Goal: Task Accomplishment & Management: Use online tool/utility

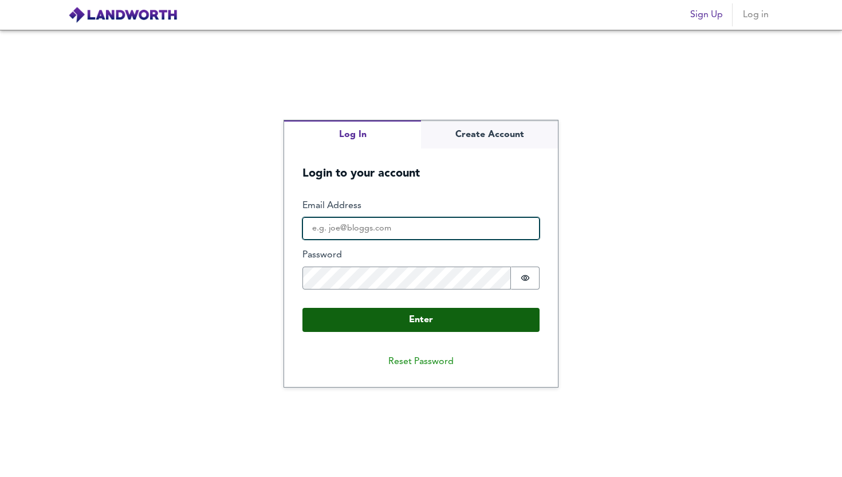
type input "[EMAIL_ADDRESS][PERSON_NAME][DOMAIN_NAME]"
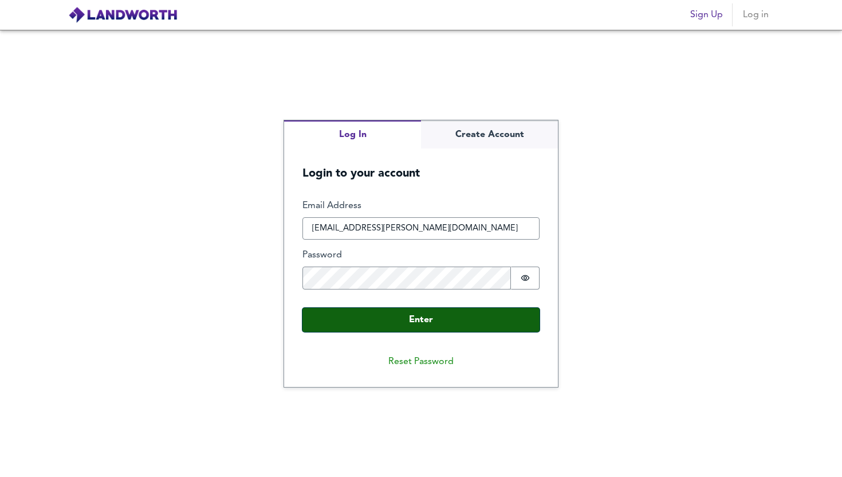
click at [421, 319] on button "Enter" at bounding box center [421, 320] width 237 height 24
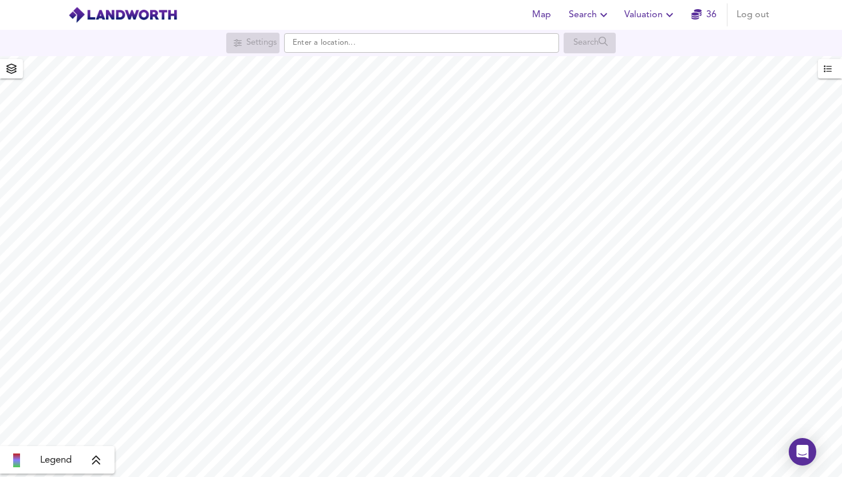
click at [630, 18] on span "Valuation" at bounding box center [651, 15] width 52 height 16
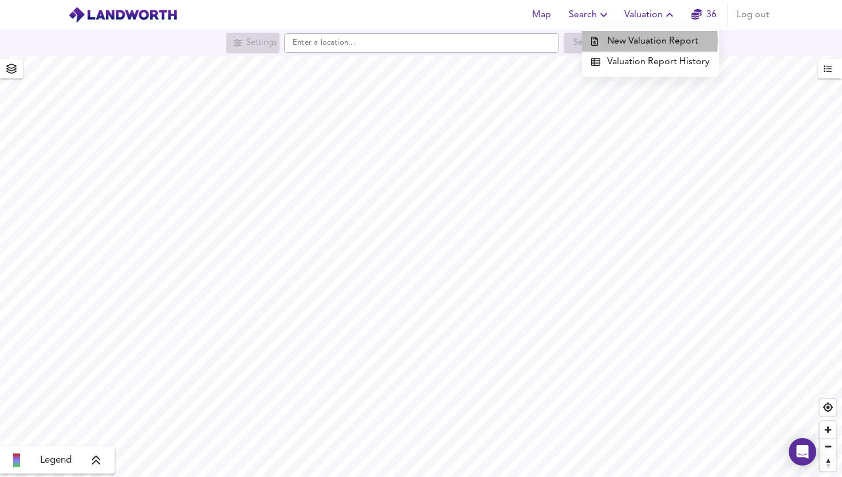
click at [616, 41] on li "New Valuation Report" at bounding box center [650, 41] width 137 height 21
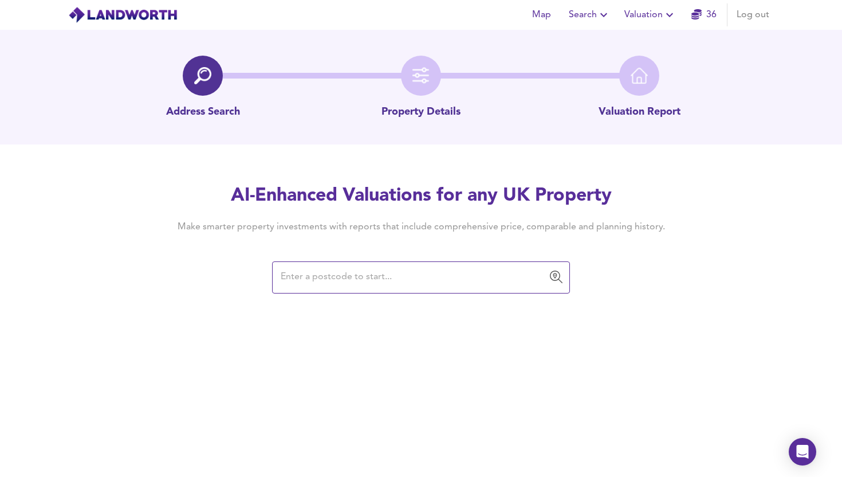
paste input "DY11 6AT"
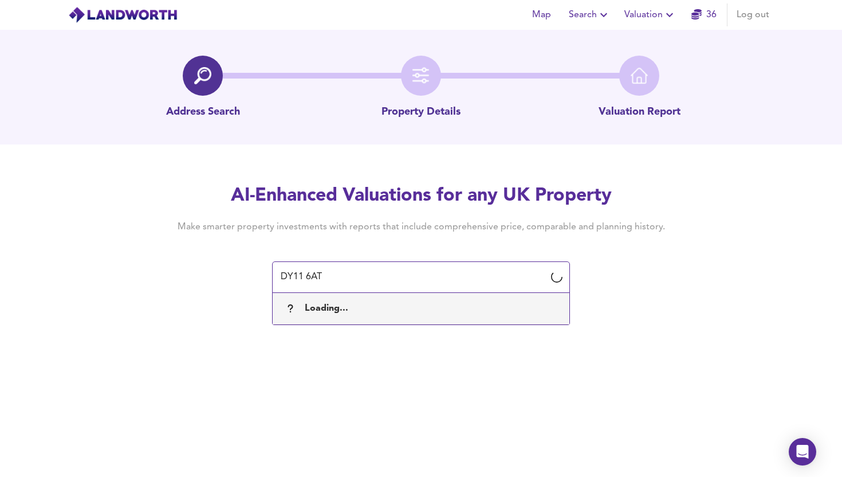
type input "DY11 6AT"
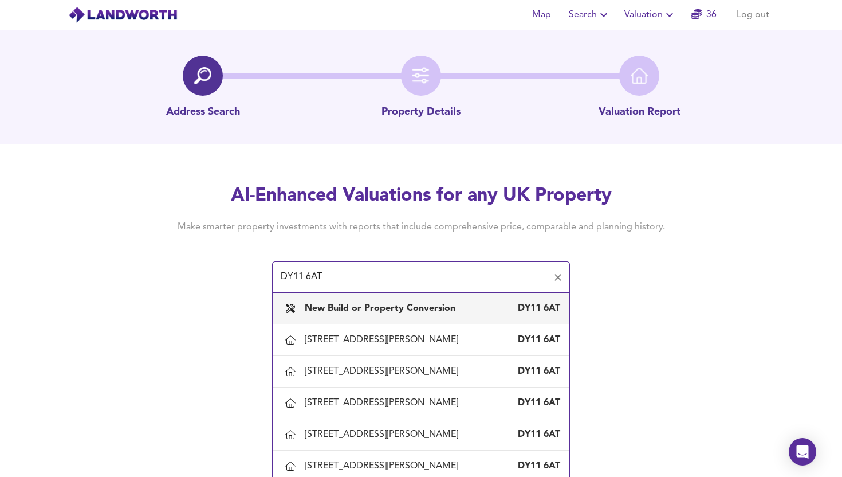
click at [421, 305] on b "New Build or Property Conversion" at bounding box center [380, 308] width 151 height 9
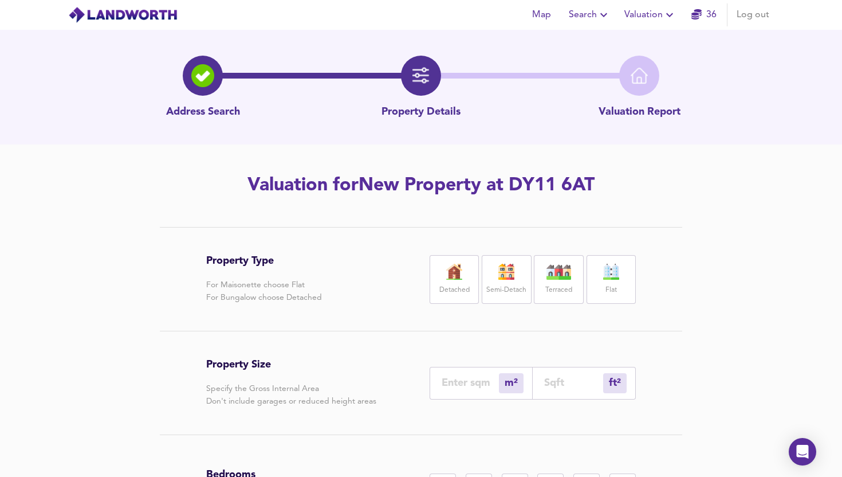
click at [459, 286] on label "Detached" at bounding box center [455, 290] width 30 height 14
click at [571, 389] on div "ft² sqft" at bounding box center [584, 383] width 103 height 33
click at [560, 380] on input "number" at bounding box center [573, 383] width 59 height 12
type input "0"
type input "2"
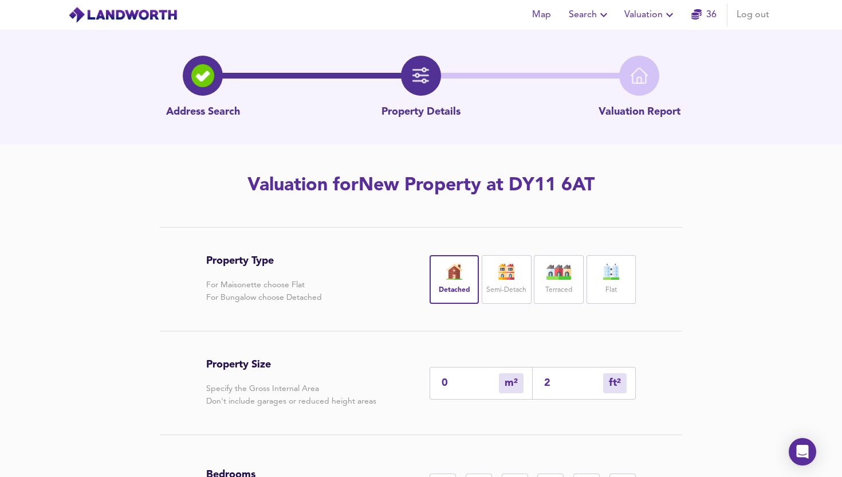
type input "3"
type input "28"
type input "26"
type input "280"
type input "261"
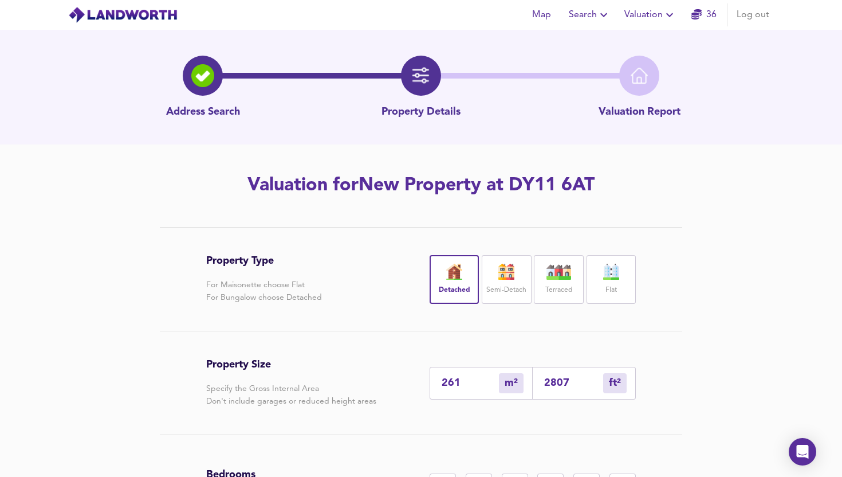
type input "2807"
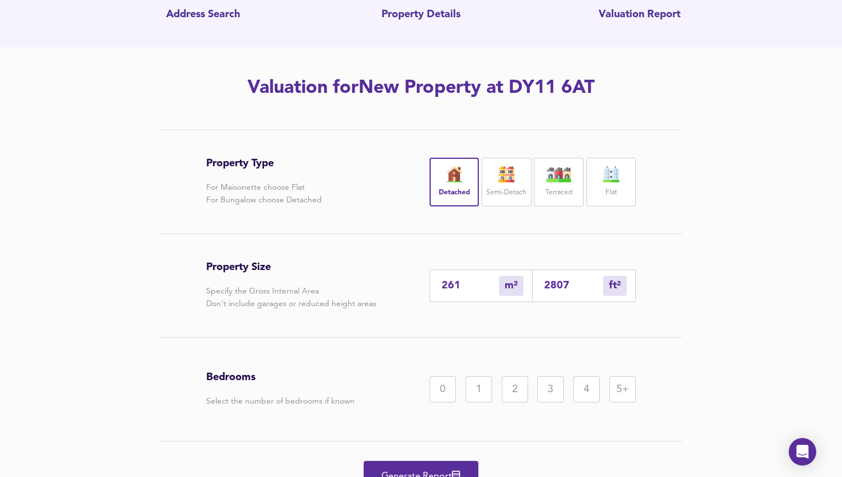
scroll to position [105, 0]
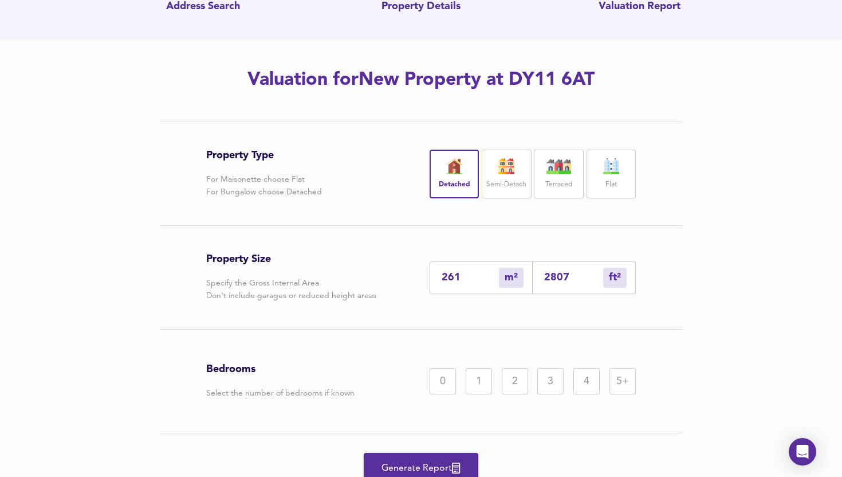
click at [606, 376] on div "0 1 2 3 4 5+" at bounding box center [533, 381] width 206 height 26
click at [614, 378] on div "5+" at bounding box center [623, 381] width 26 height 26
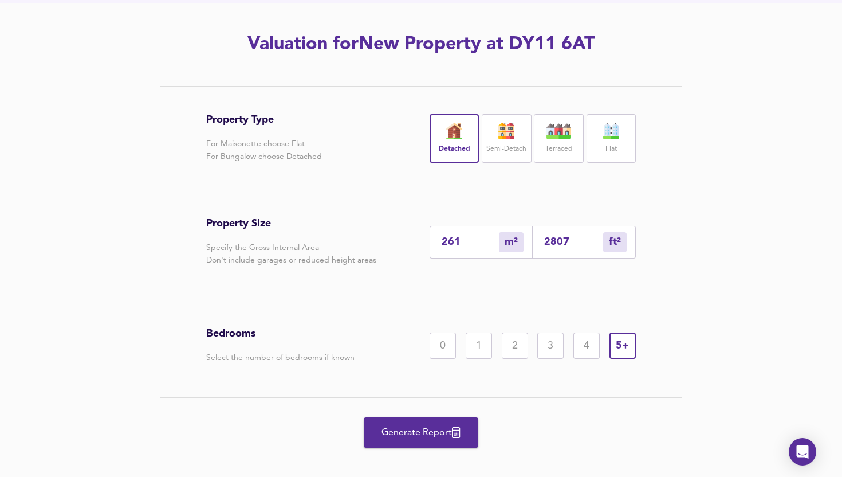
scroll to position [152, 0]
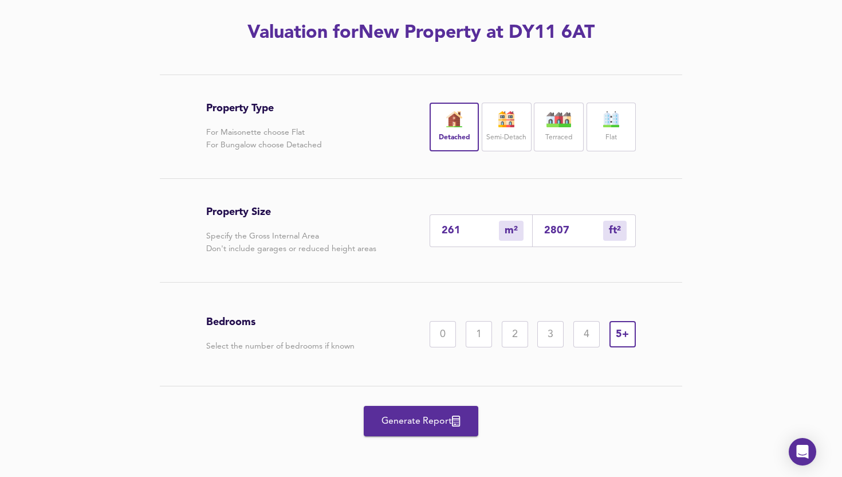
click at [418, 401] on div "Generate Report" at bounding box center [421, 420] width 430 height 69
click at [418, 421] on span "Generate Report" at bounding box center [421, 421] width 92 height 16
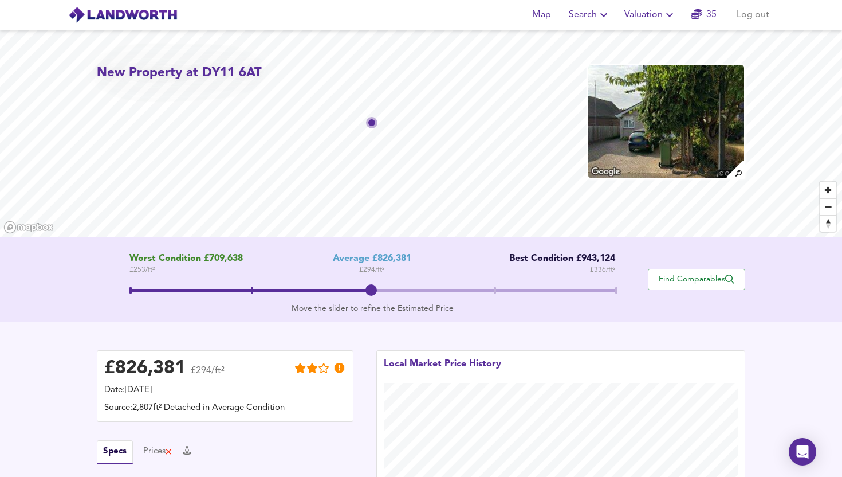
click at [225, 77] on div "New Property at DY11 6AT" at bounding box center [421, 133] width 842 height 207
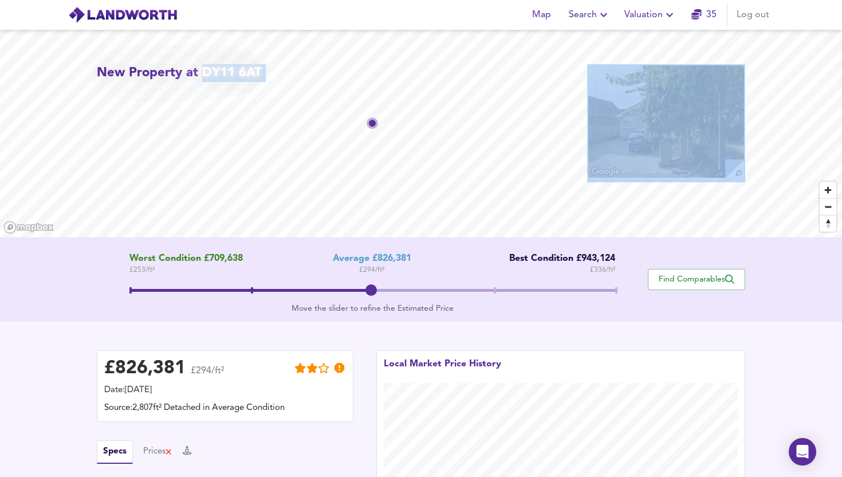
click at [284, 72] on div "New Property at DY11 6AT" at bounding box center [421, 133] width 842 height 207
copy div "DY11 6AT"
